Goal: Task Accomplishment & Management: Use online tool/utility

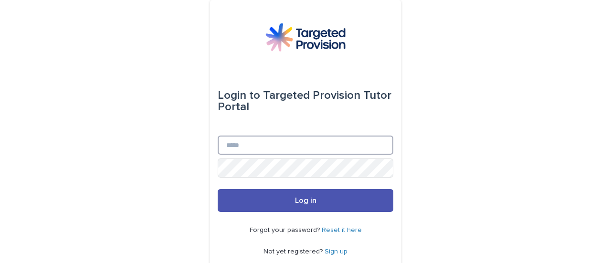
type input "**********"
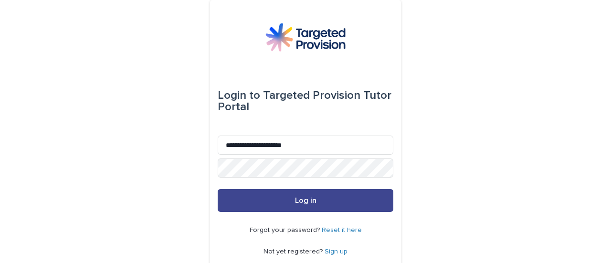
click at [312, 198] on button "Log in" at bounding box center [306, 200] width 176 height 23
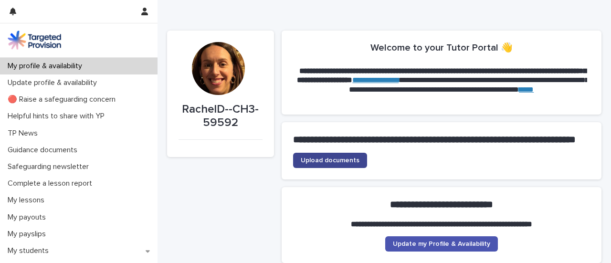
click at [333, 164] on span "Upload documents" at bounding box center [330, 160] width 59 height 7
